Goal: Transaction & Acquisition: Purchase product/service

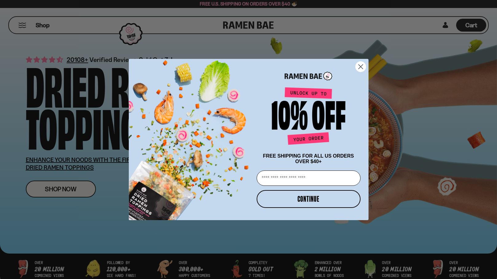
click at [361, 63] on circle "Close dialog" at bounding box center [360, 67] width 10 height 10
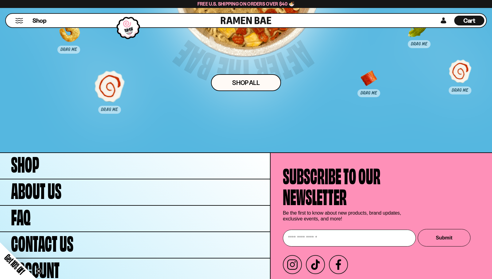
scroll to position [3252, 0]
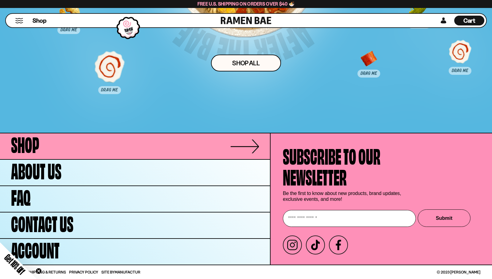
click at [25, 144] on span "Shop" at bounding box center [25, 143] width 28 height 21
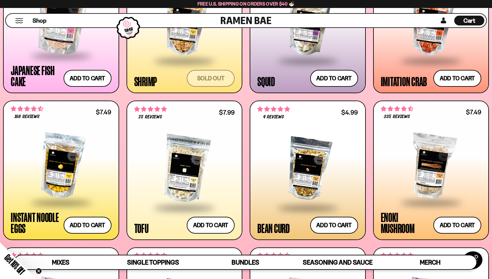
scroll to position [676, 0]
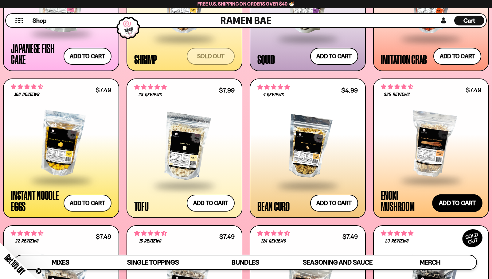
click at [463, 201] on button "Add to cart Add — Regular price $7.49 Regular price Sale price $7.49 Unit price…" at bounding box center [457, 203] width 50 height 18
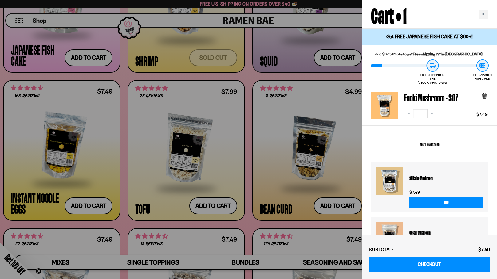
scroll to position [0, 0]
